Goal: Task Accomplishment & Management: Manage account settings

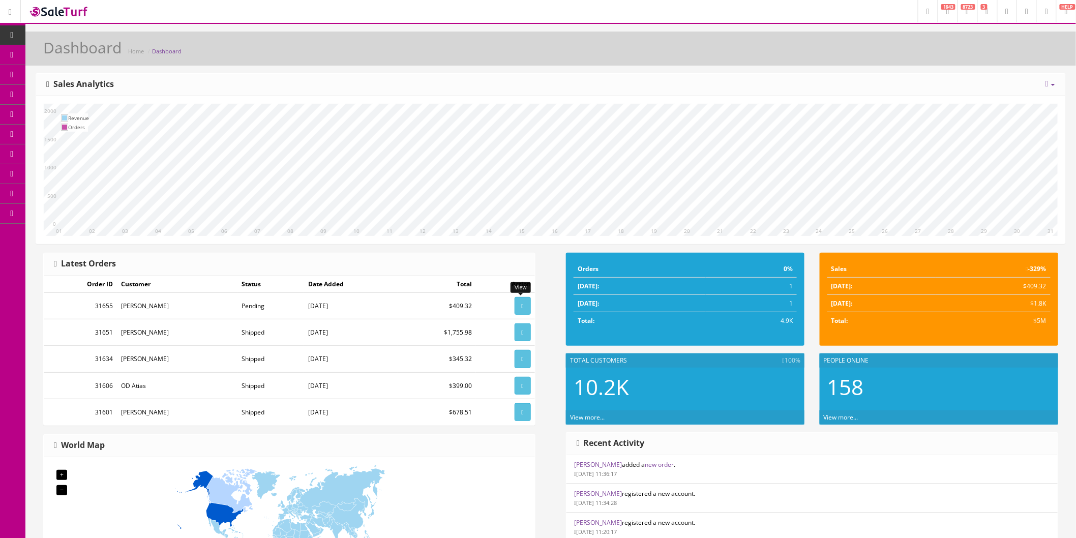
click at [522, 308] on icon at bounding box center [523, 306] width 2 height 6
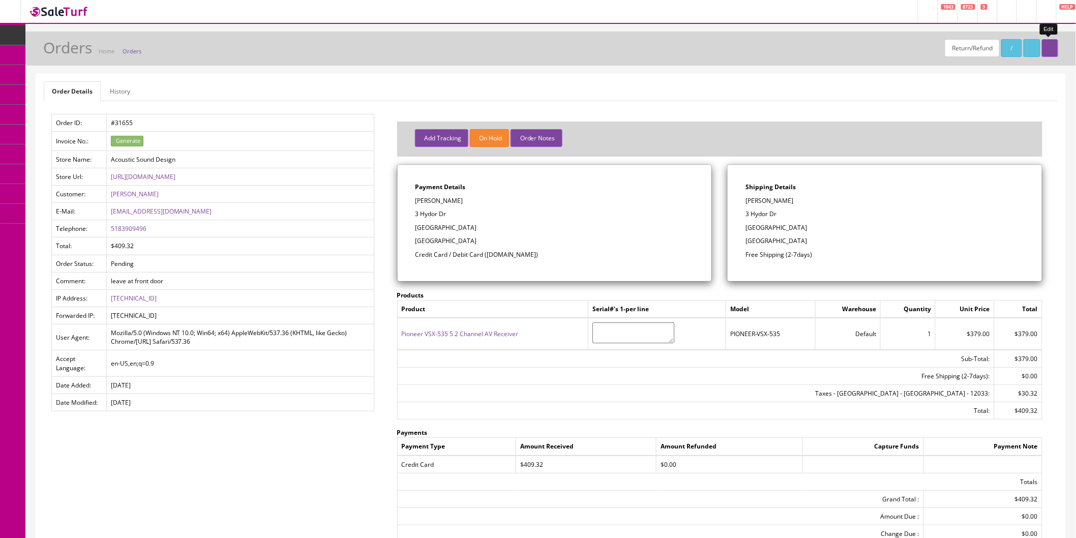
click at [1053, 52] on link at bounding box center [1049, 48] width 16 height 18
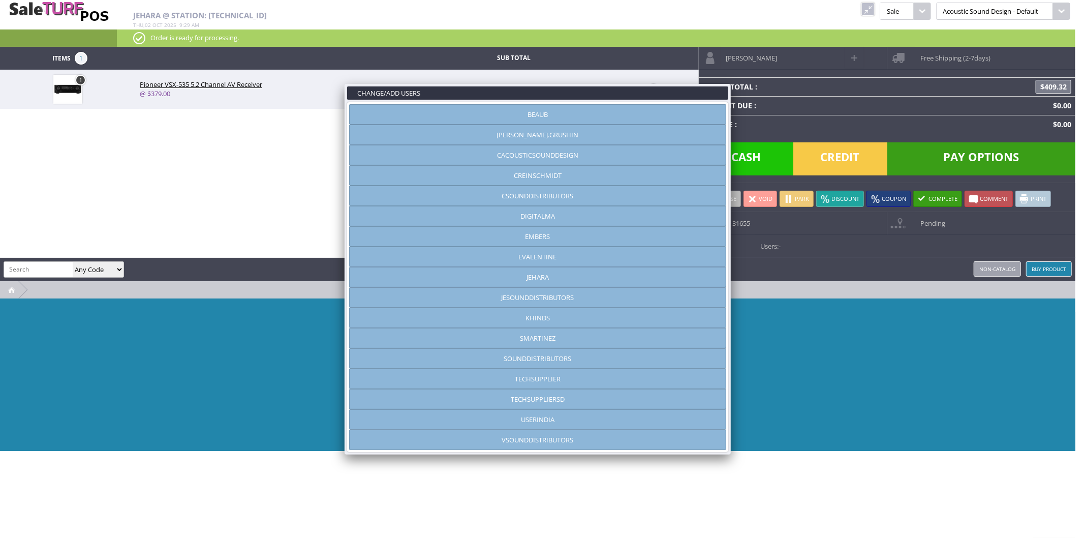
type input "jehara"
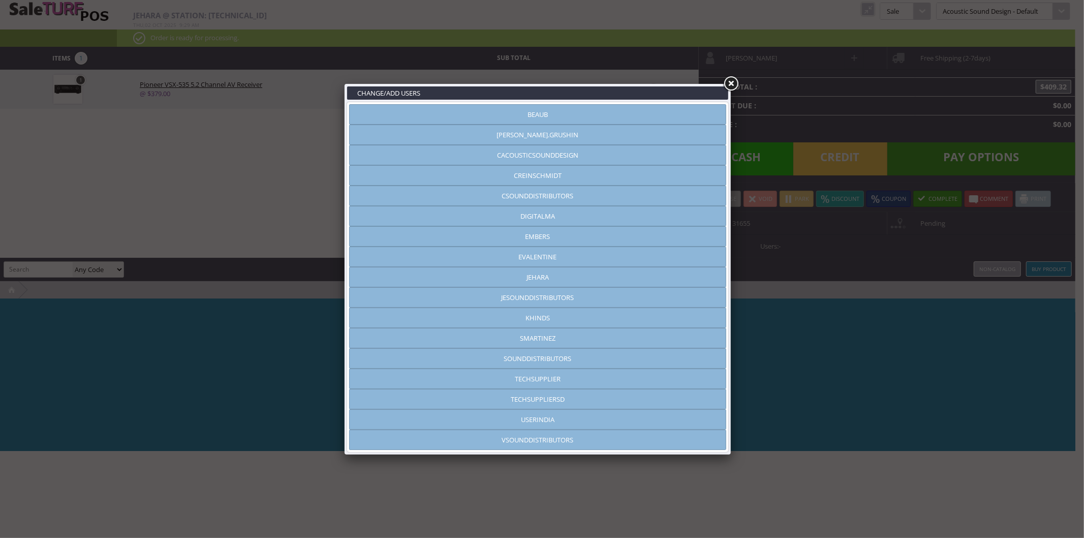
click at [729, 80] on link at bounding box center [731, 84] width 18 height 18
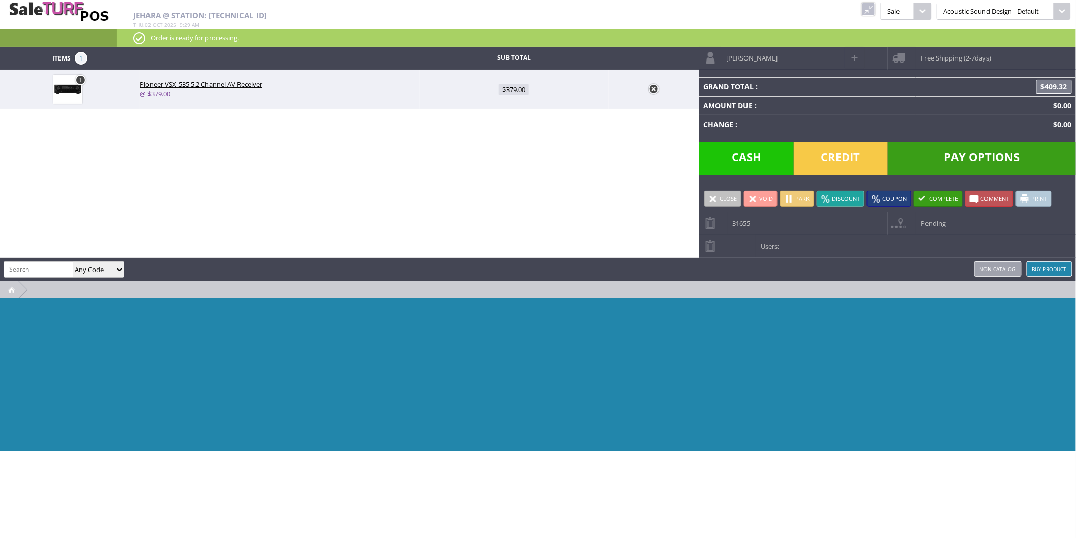
click at [761, 198] on link "Void" at bounding box center [761, 199] width 34 height 16
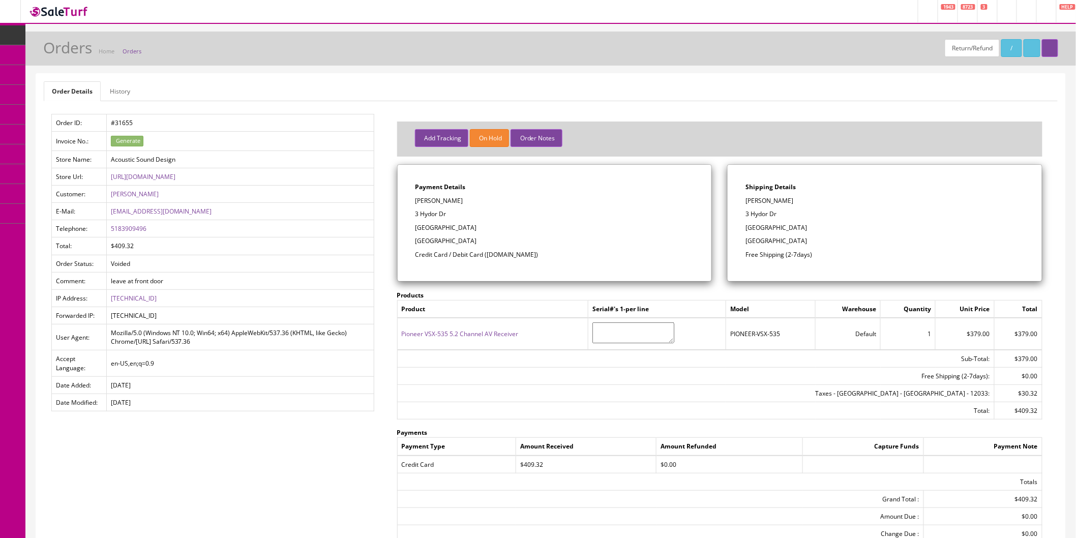
click at [51, 94] on link "POS Console" at bounding box center [78, 95] width 107 height 20
click at [12, 31] on icon at bounding box center [12, 35] width 11 height 8
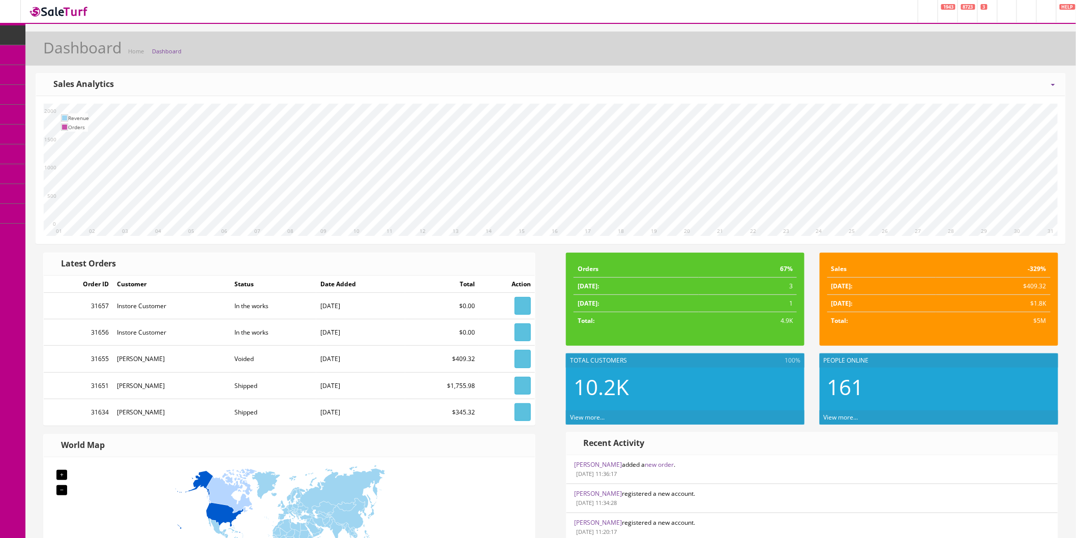
click at [47, 111] on link "Order List" at bounding box center [78, 115] width 107 height 20
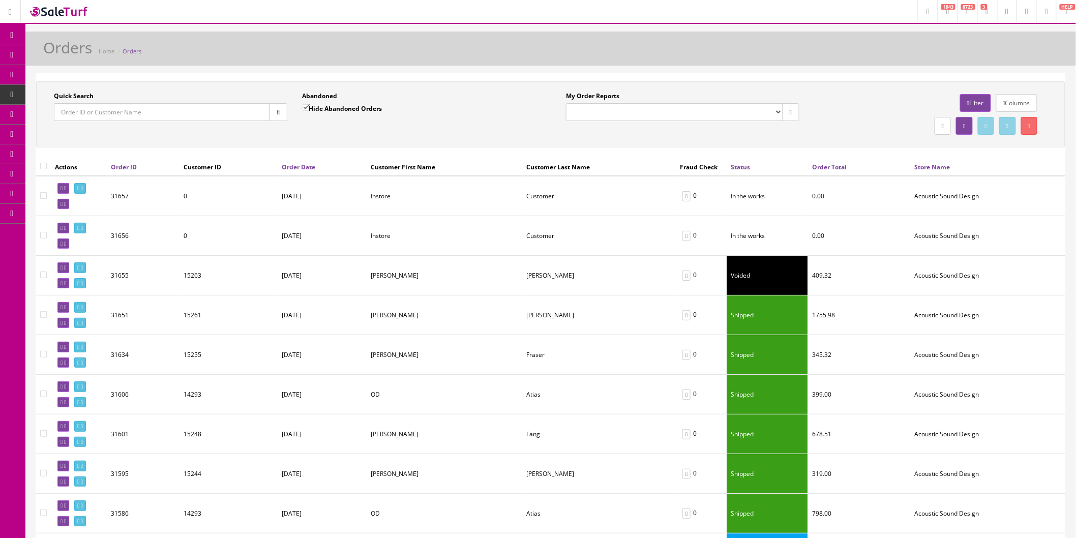
click at [42, 197] on input"] "checkbox" at bounding box center [43, 195] width 7 height 7
checkbox input"] "true"
click at [44, 225] on td at bounding box center [43, 236] width 15 height 40
click at [44, 232] on input"] "checkbox" at bounding box center [43, 235] width 7 height 7
checkbox input"] "true"
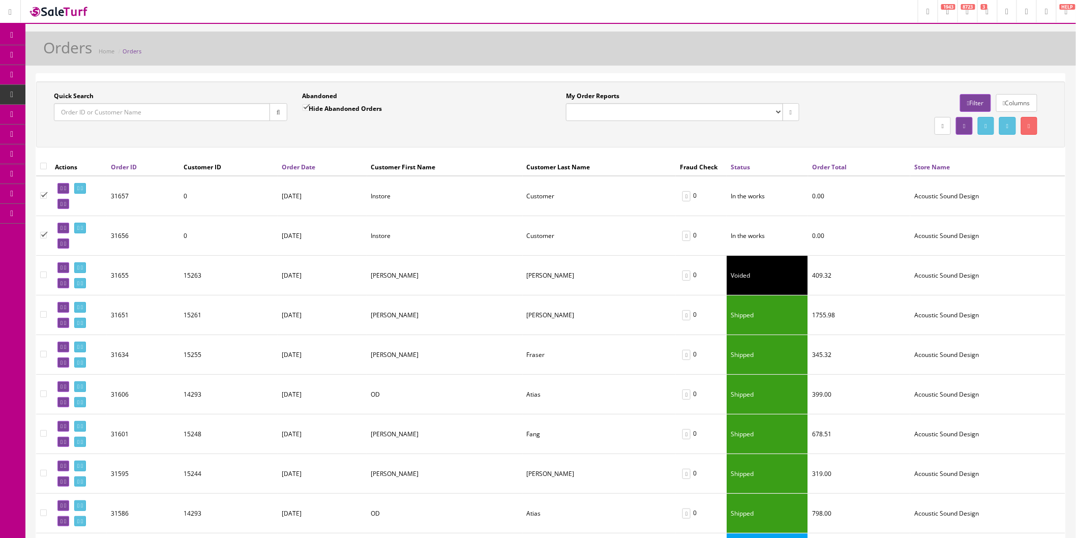
click at [45, 277] on input"] "checkbox" at bounding box center [43, 274] width 7 height 7
checkbox input"] "true"
click at [1030, 129] on link at bounding box center [1029, 126] width 16 height 18
